Goal: Task Accomplishment & Management: Use online tool/utility

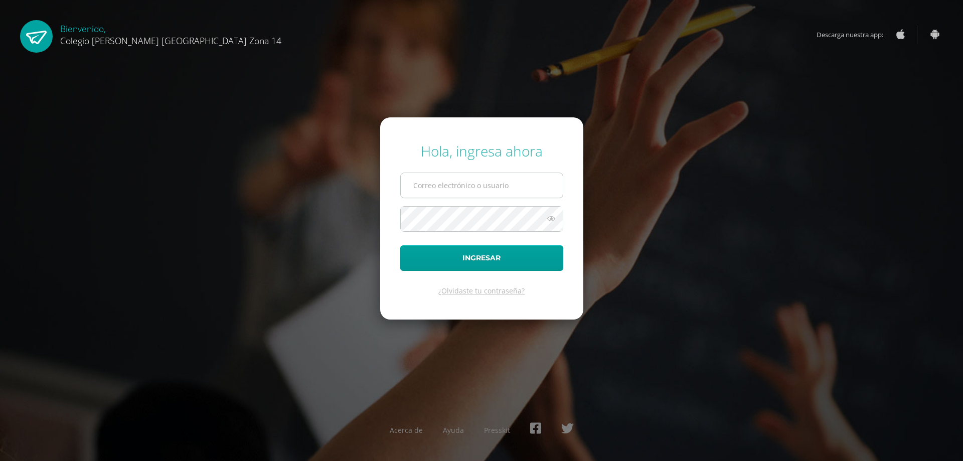
click at [487, 189] on input "text" at bounding box center [482, 185] width 162 height 25
type input "sdocente14@colegioselshaddai.edu.gt"
click at [429, 252] on button "Ingresar" at bounding box center [481, 258] width 163 height 26
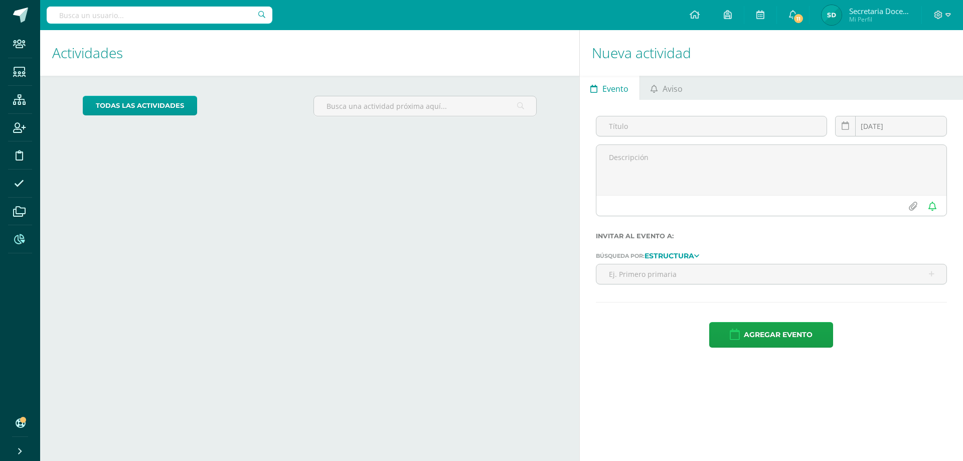
click at [20, 241] on icon at bounding box center [19, 239] width 11 height 10
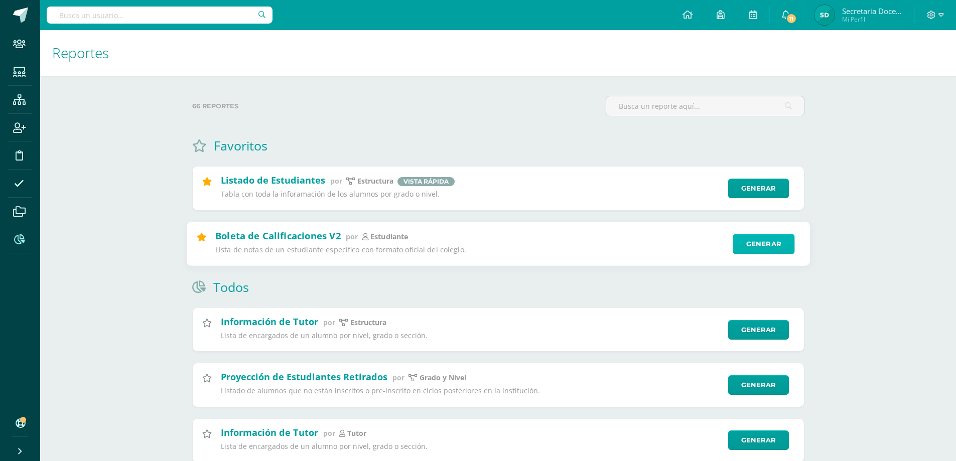
click at [764, 250] on link "Generar" at bounding box center [764, 244] width 62 height 20
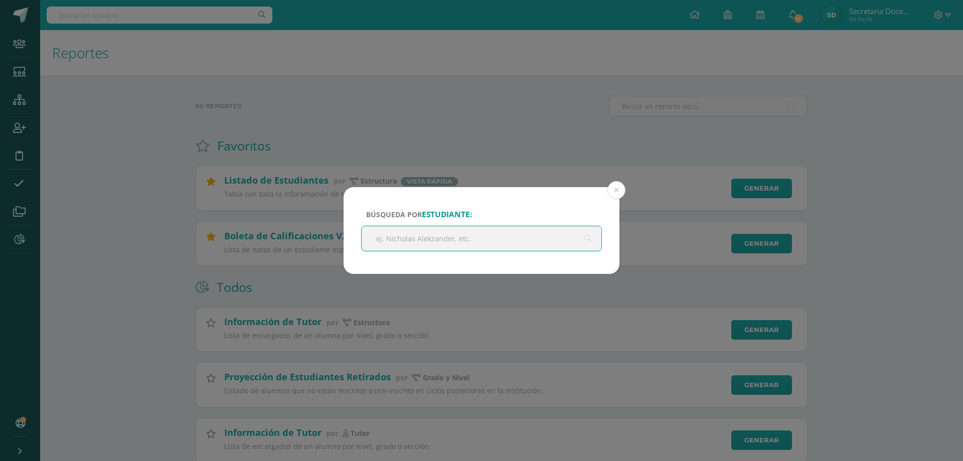
click at [423, 231] on input "text" at bounding box center [482, 238] width 240 height 25
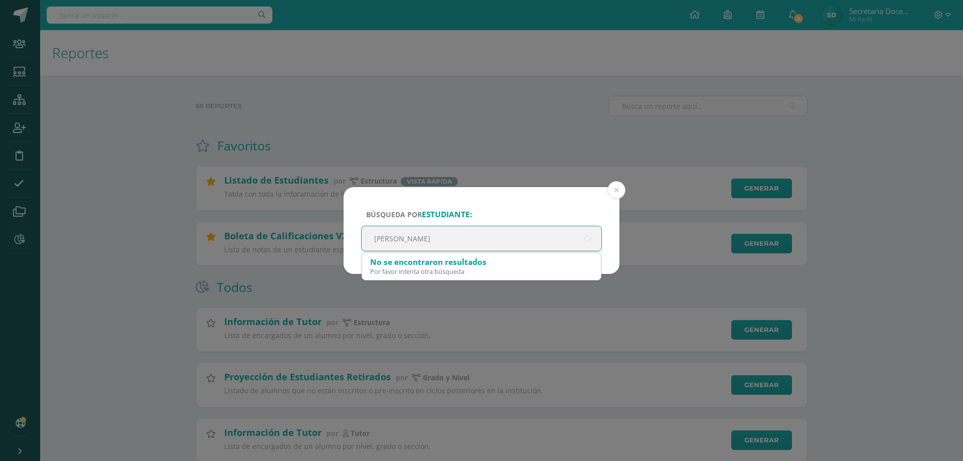
type input "valentin"
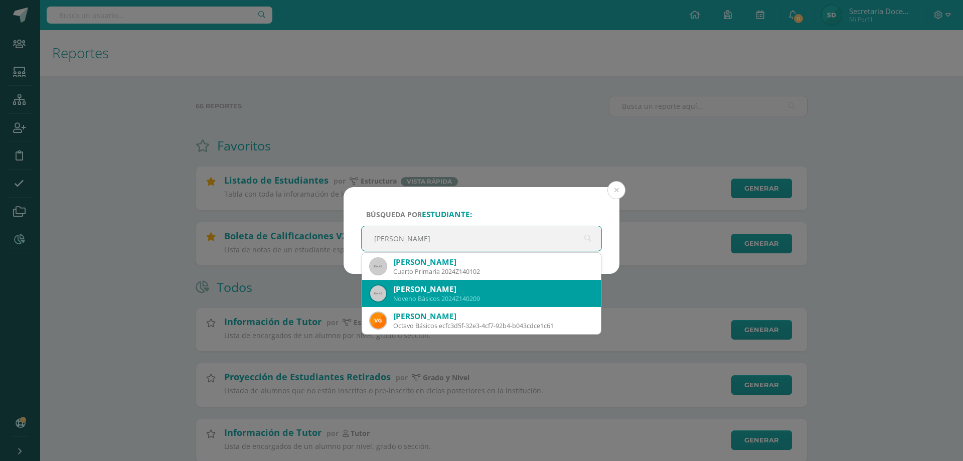
click at [452, 289] on div "Valentina Samayoa Alvarez" at bounding box center [493, 289] width 200 height 11
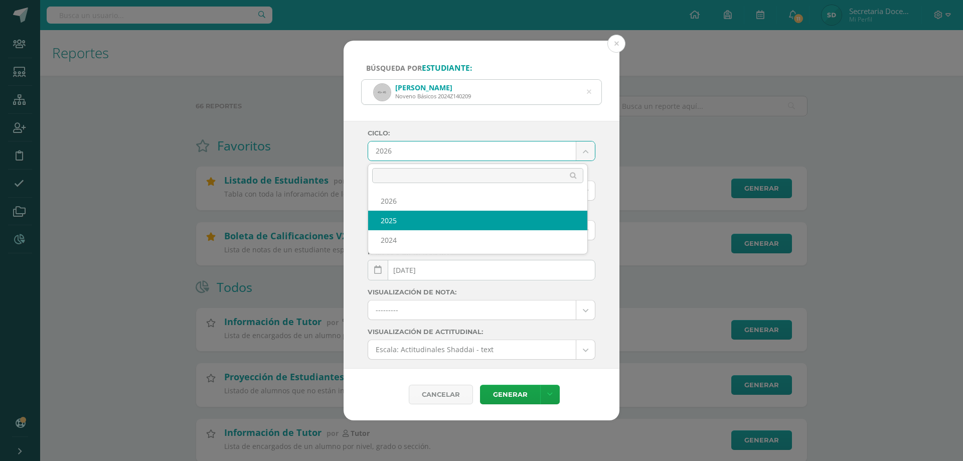
select select "4"
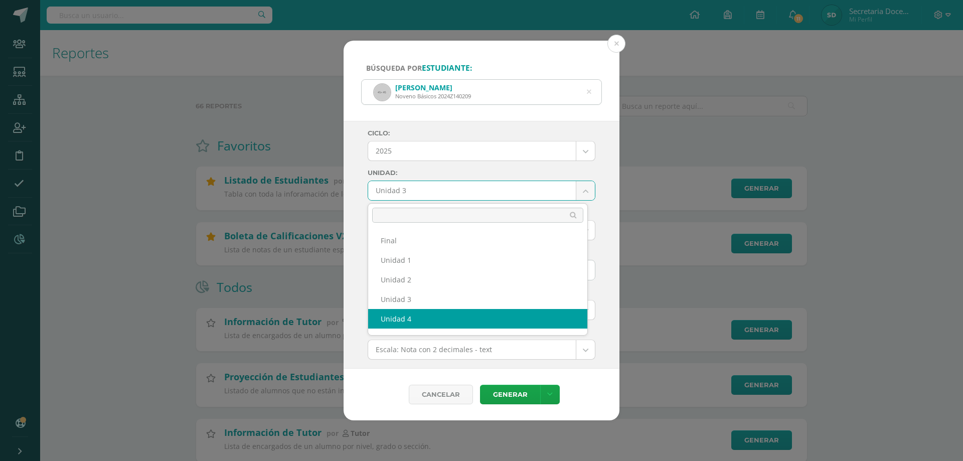
select select "Unidad 4"
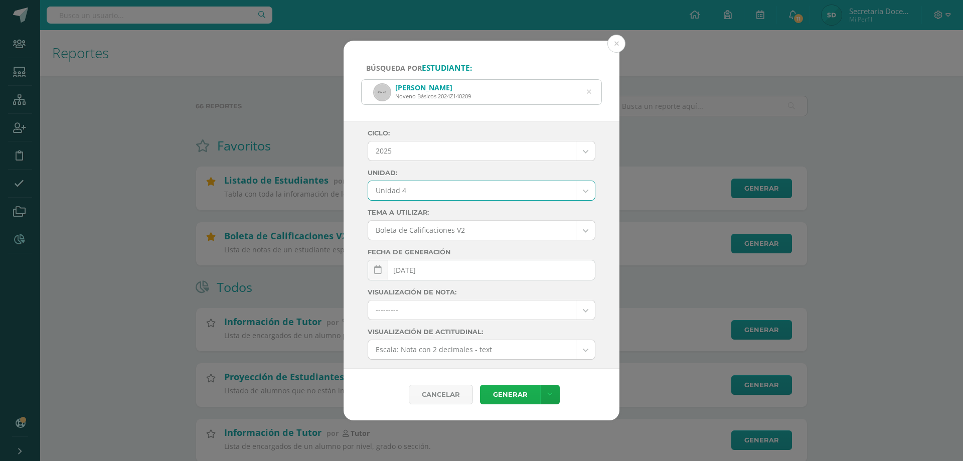
click at [514, 398] on link "Generar" at bounding box center [510, 395] width 60 height 20
